Goal: Navigation & Orientation: Find specific page/section

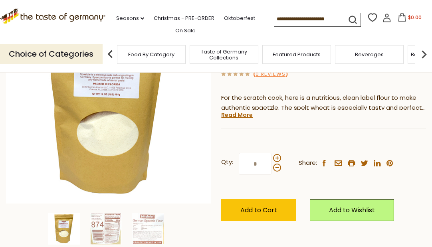
scroll to position [113, 0]
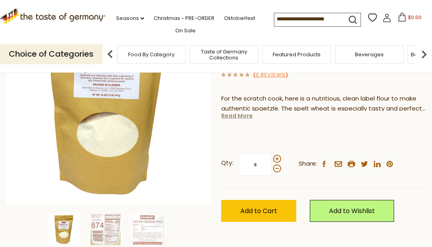
click at [238, 115] on link "Read More" at bounding box center [237, 116] width 32 height 8
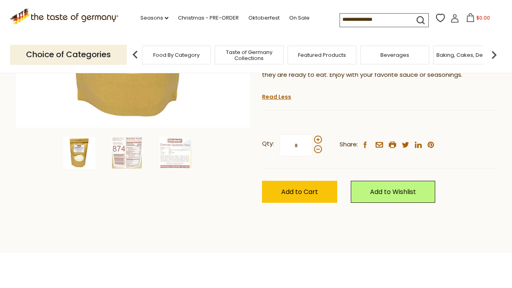
scroll to position [217, 0]
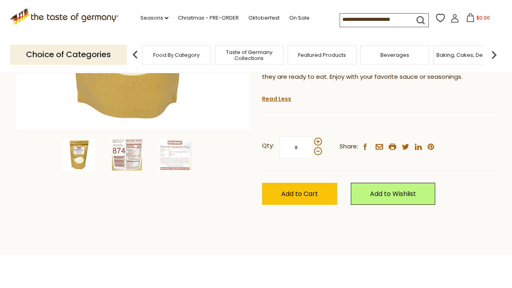
click at [124, 151] on img at bounding box center [127, 155] width 32 height 32
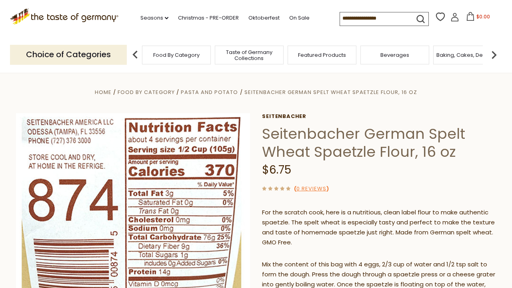
scroll to position [0, 0]
click at [237, 54] on span "Taste of Germany Collections" at bounding box center [249, 55] width 64 height 12
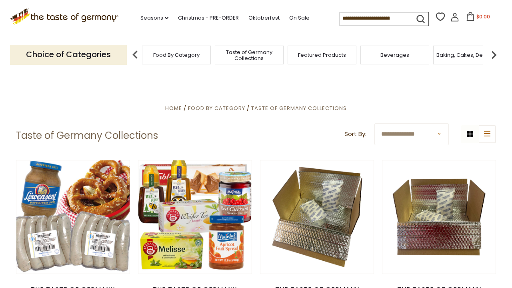
click at [188, 56] on span "Food By Category" at bounding box center [176, 55] width 46 height 6
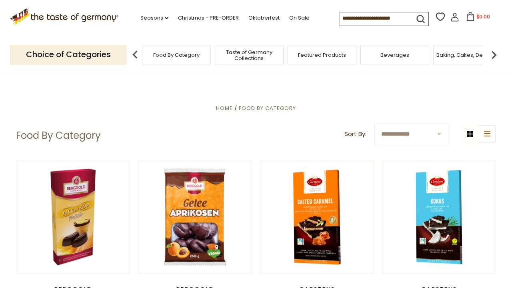
click at [462, 52] on span "Baking, Cakes, Desserts" at bounding box center [467, 55] width 62 height 6
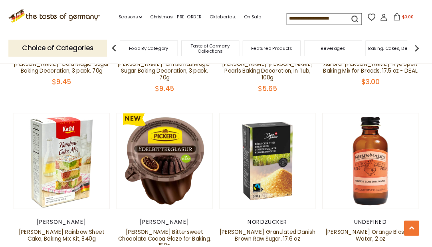
scroll to position [349, 0]
